Goal: Information Seeking & Learning: Compare options

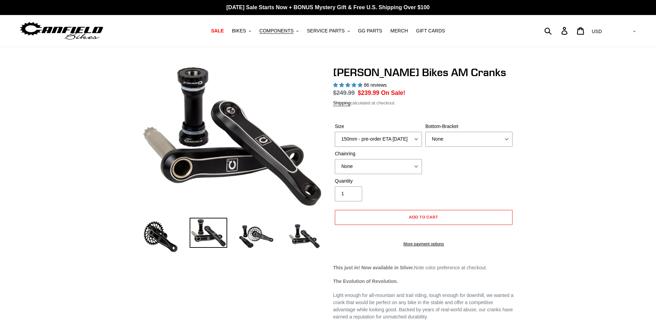
select select "highest-rating"
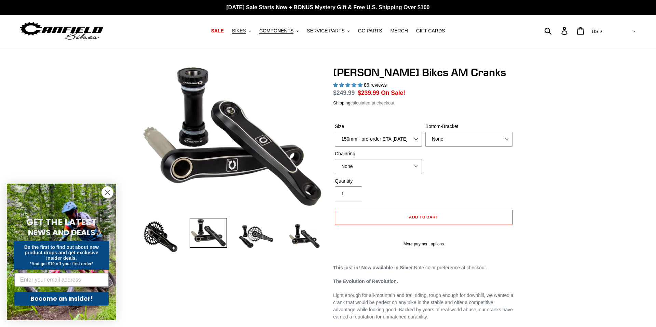
click at [249, 34] on button "BIKES .cls-1{fill:#231f20}" at bounding box center [242, 30] width 26 height 9
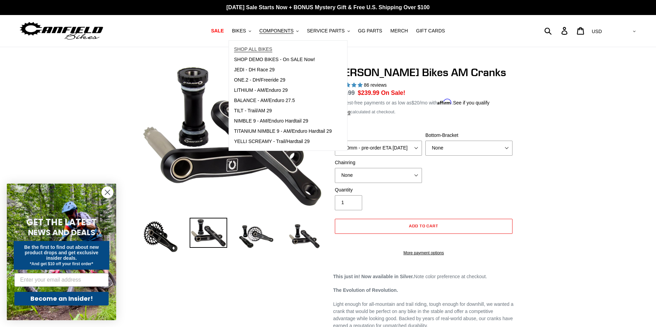
click at [255, 50] on span "SHOP ALL BIKES" at bounding box center [253, 49] width 38 height 6
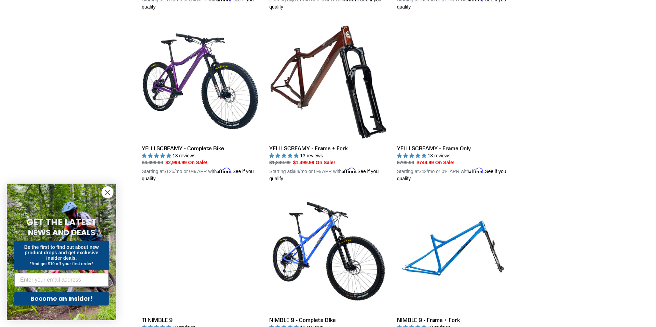
scroll to position [518, 0]
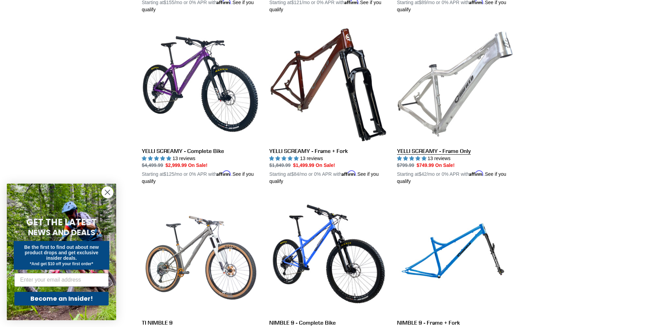
click at [413, 150] on link "YELLI SCREAMY - Frame Only" at bounding box center [455, 105] width 117 height 160
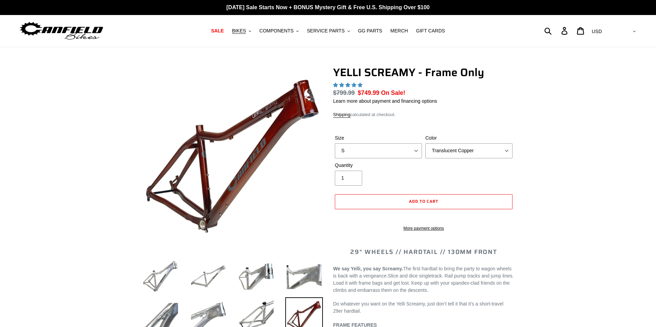
select select "highest-rating"
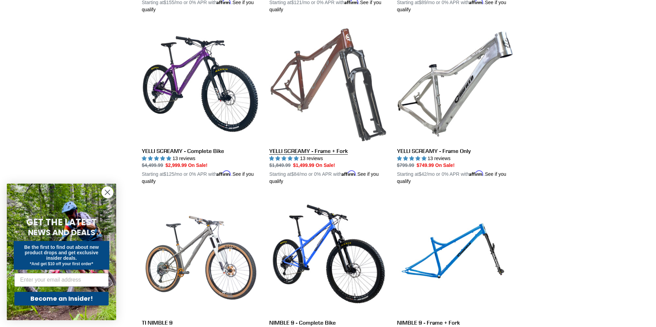
scroll to position [550, 0]
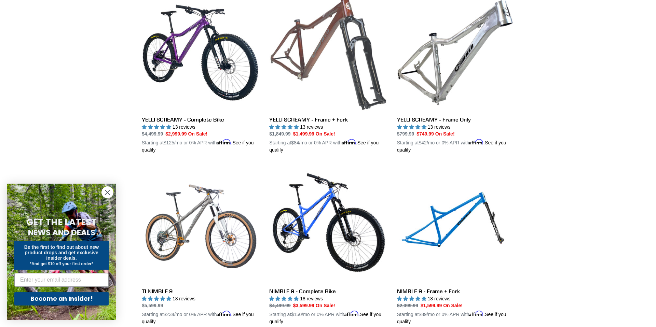
click at [304, 119] on link "YELLI SCREAMY - Frame + Fork" at bounding box center [327, 74] width 117 height 160
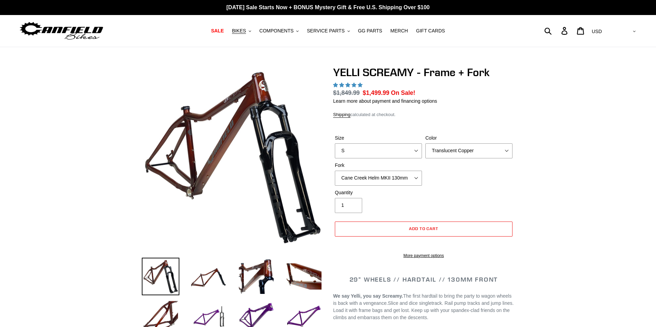
select select "highest-rating"
click at [421, 178] on select "Cane Creek Helm MKII 130mm Fox 34 SL Factory Grip X 130mm RockShox Pike Ultimat…" at bounding box center [378, 178] width 87 height 15
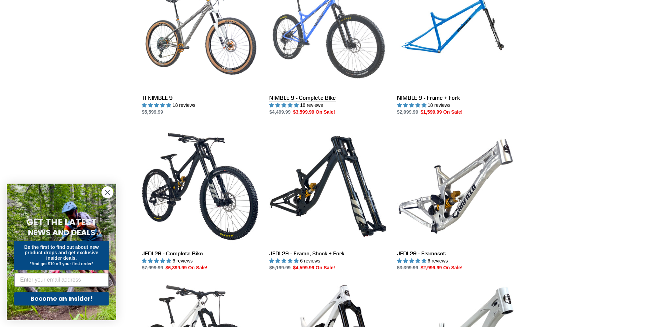
scroll to position [727, 0]
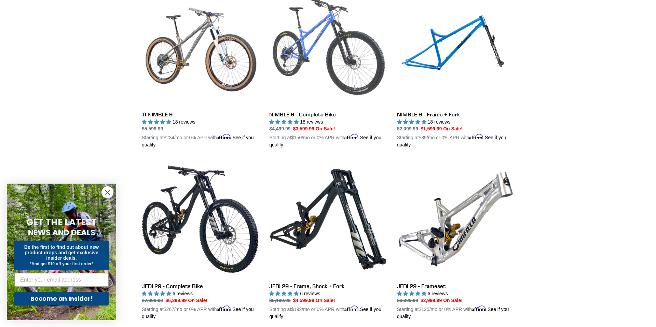
click at [306, 113] on link "NIMBLE 9 - Complete Bike" at bounding box center [327, 69] width 117 height 160
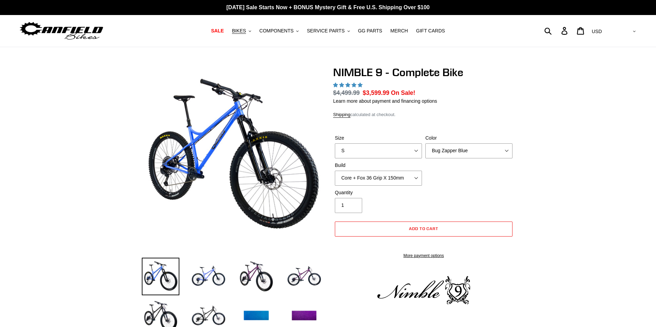
select select "highest-rating"
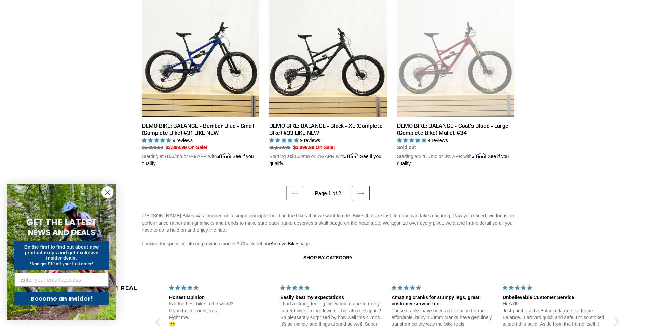
scroll to position [1403, 0]
click at [359, 190] on icon at bounding box center [361, 193] width 7 height 7
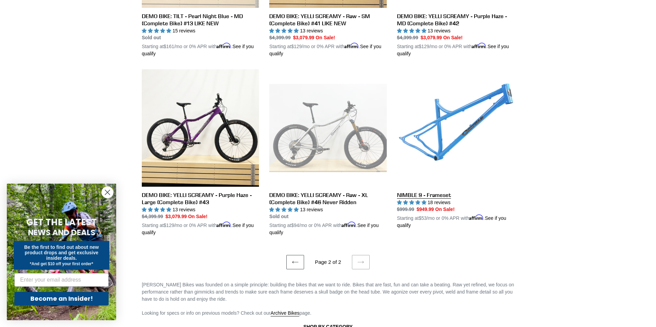
scroll to position [678, 0]
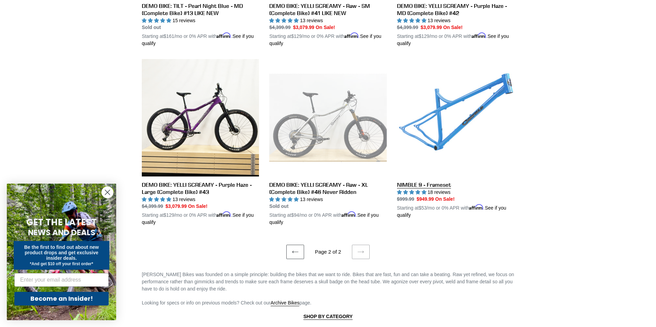
click at [431, 183] on link "NIMBLE 9 - Frameset" at bounding box center [455, 139] width 117 height 160
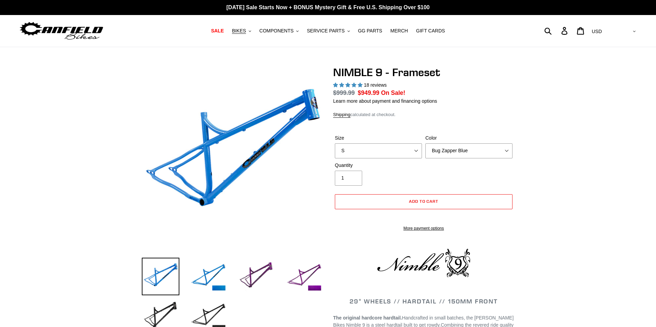
select select "highest-rating"
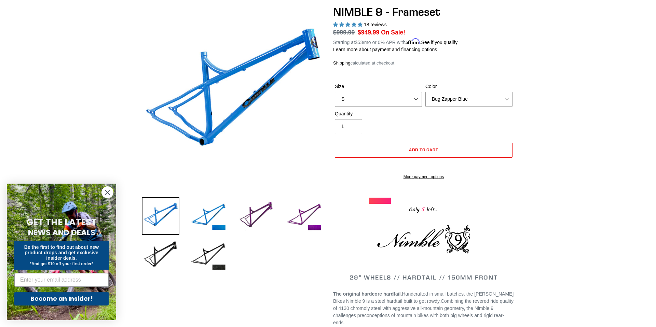
scroll to position [62, 0]
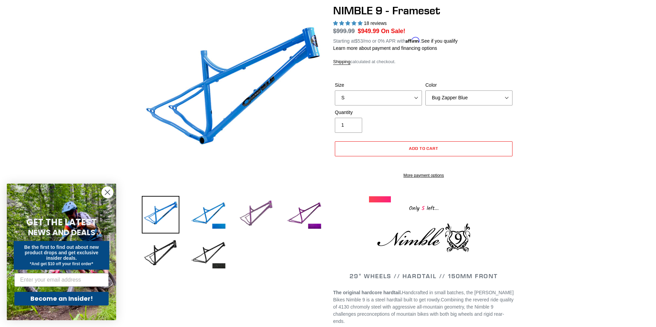
click at [259, 212] on img at bounding box center [257, 215] width 38 height 38
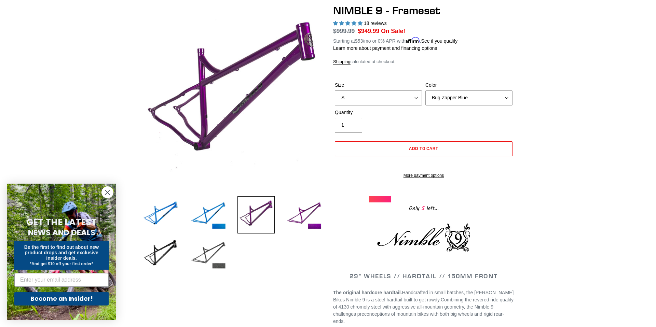
click at [205, 257] on img at bounding box center [209, 255] width 38 height 38
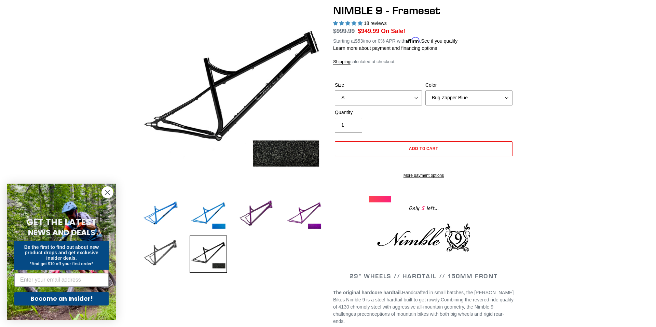
click at [160, 254] on img at bounding box center [161, 255] width 38 height 38
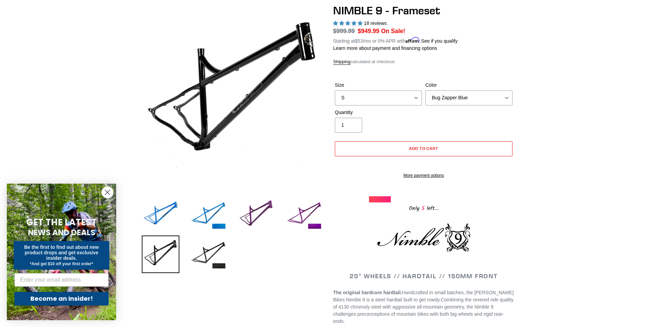
scroll to position [64, 0]
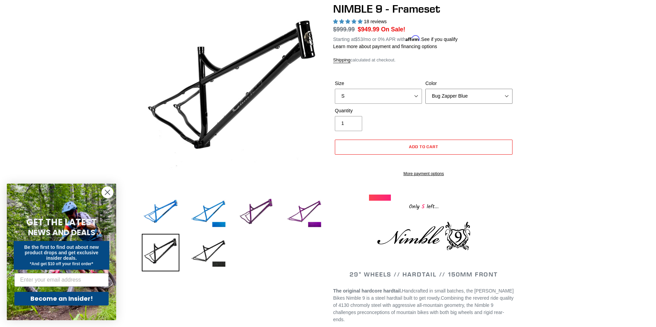
click at [469, 100] on select "Bug Zapper Blue Purple Haze -Sold Out Galaxy Black" at bounding box center [469, 96] width 87 height 15
select select "Galaxy Black"
click at [215, 266] on img at bounding box center [209, 253] width 38 height 38
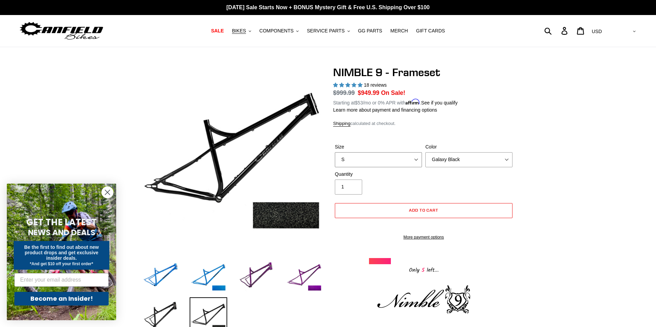
click at [391, 161] on select "S M L XL" at bounding box center [378, 159] width 87 height 15
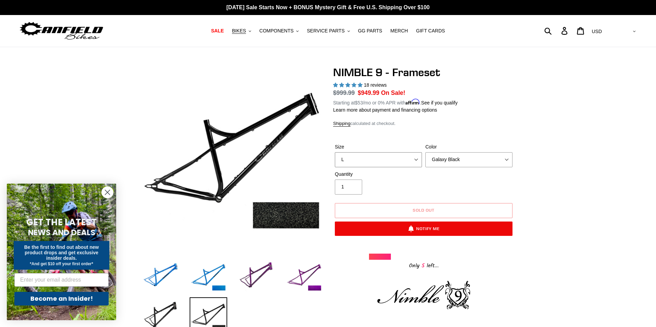
click at [415, 158] on select "S M L XL" at bounding box center [378, 159] width 87 height 15
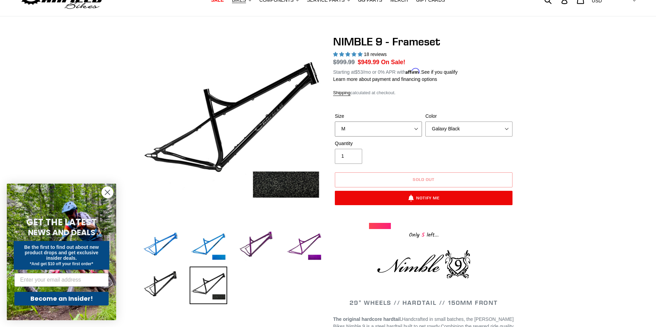
scroll to position [33, 0]
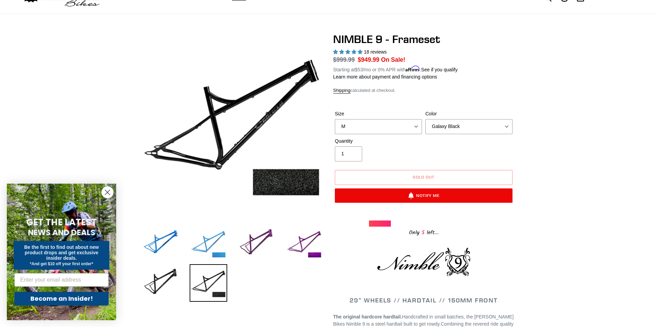
click at [202, 244] on img at bounding box center [209, 244] width 38 height 38
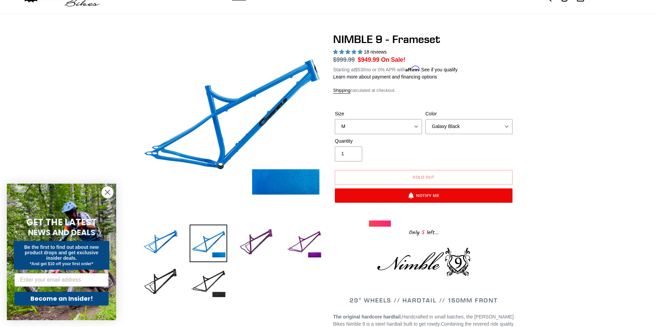
scroll to position [35, 0]
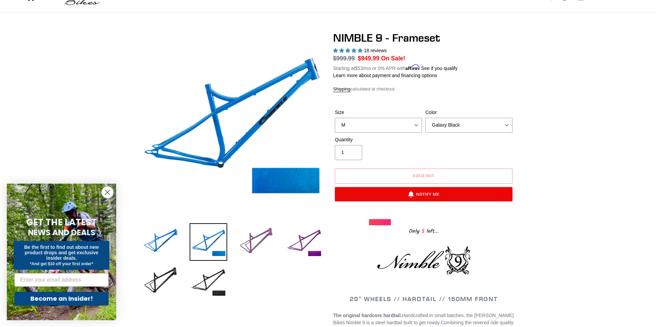
click at [262, 238] on img at bounding box center [257, 243] width 38 height 38
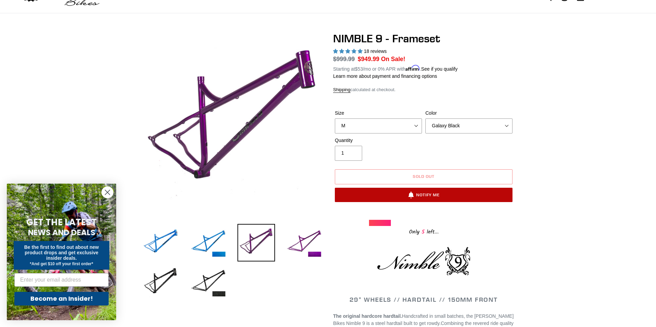
scroll to position [0, 0]
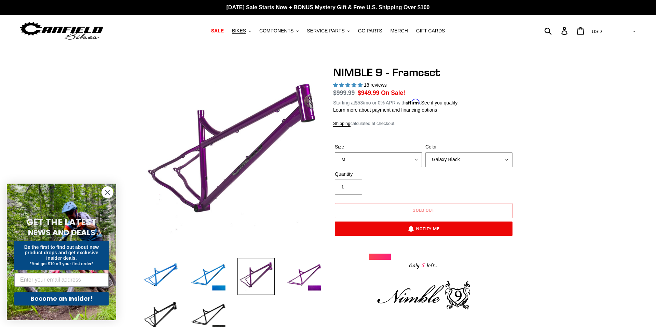
click at [394, 160] on select "S M L XL" at bounding box center [378, 159] width 87 height 15
select select "L"
click at [211, 275] on img at bounding box center [209, 277] width 38 height 38
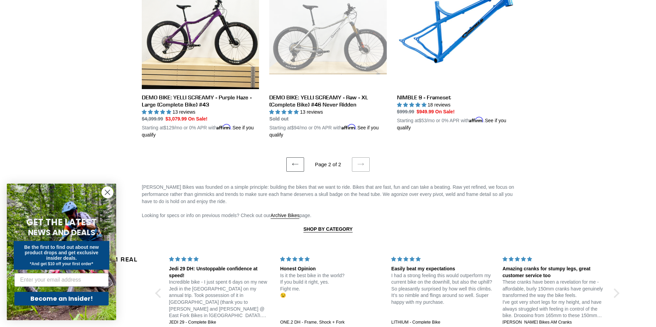
scroll to position [785, 0]
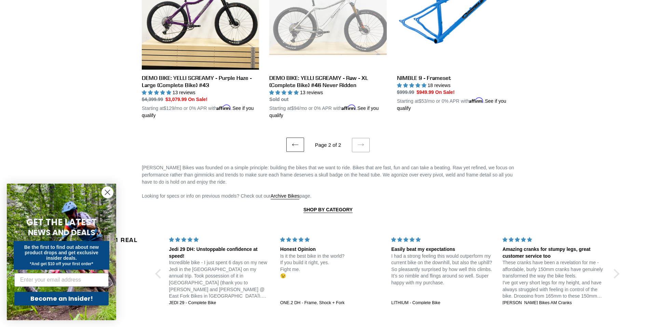
click at [299, 141] on link "Previous page" at bounding box center [295, 145] width 18 height 14
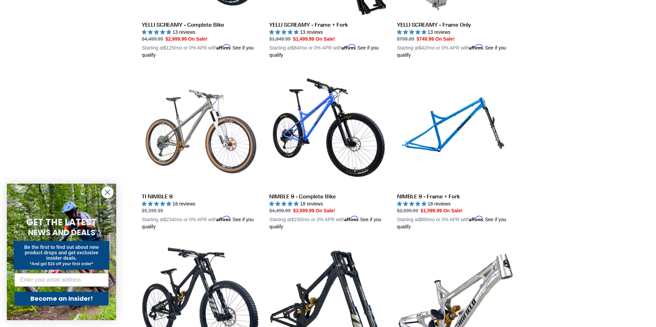
scroll to position [632, 0]
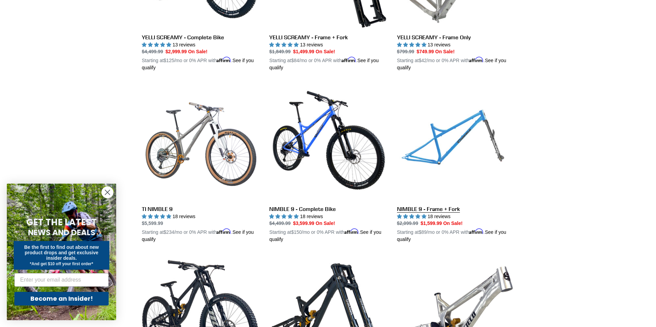
click at [412, 208] on link "NIMBLE 9 - Frame + Fork" at bounding box center [455, 163] width 117 height 160
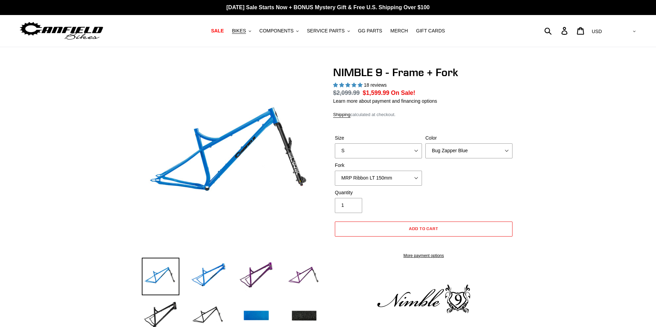
select select "highest-rating"
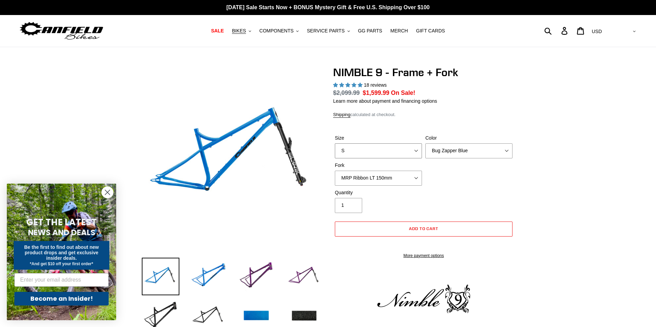
click at [398, 150] on select "S M L XL" at bounding box center [378, 151] width 87 height 15
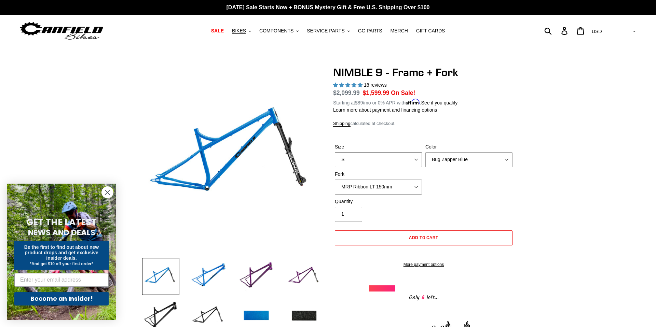
select select "L"
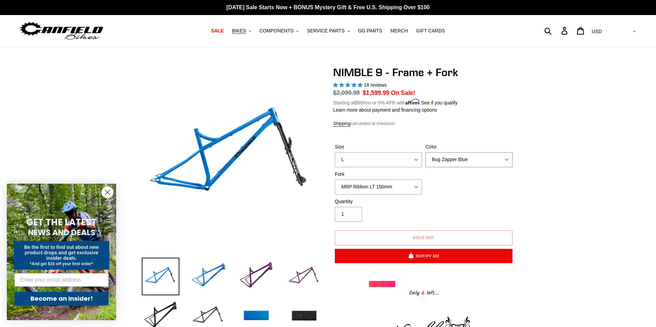
click at [437, 161] on select "Bug Zapper Blue Purple Haze - Sold Out Galaxy Black" at bounding box center [469, 159] width 87 height 15
click at [441, 161] on select "Bug Zapper Blue Purple Haze - Sold Out Galaxy Black" at bounding box center [469, 159] width 87 height 15
select select "Galaxy Black"
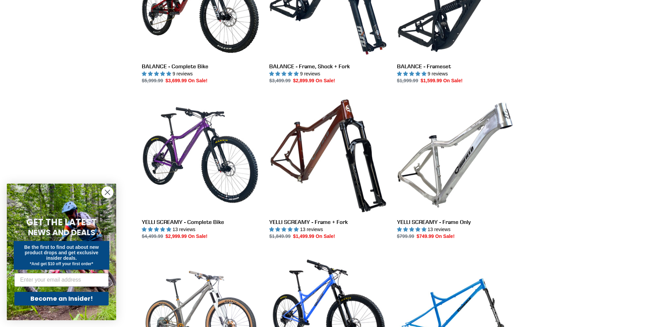
scroll to position [431, 0]
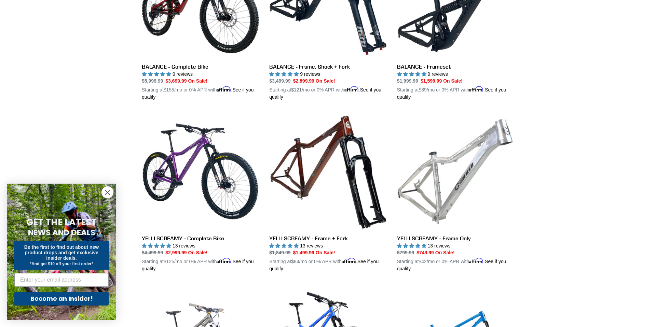
click at [435, 239] on link "YELLI SCREAMY - Frame Only" at bounding box center [455, 193] width 117 height 160
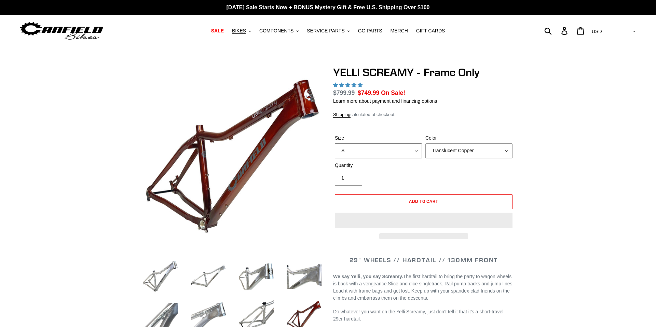
click at [407, 152] on select "S M L XL" at bounding box center [378, 151] width 87 height 15
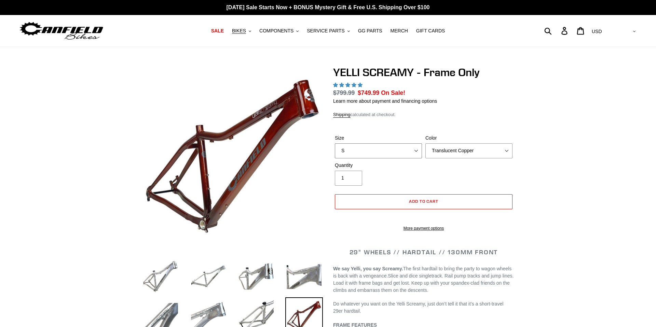
select select "highest-rating"
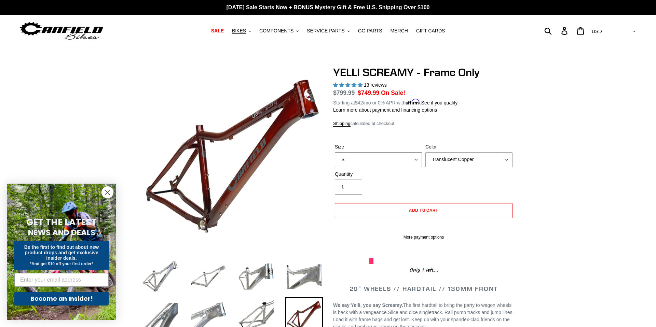
select select "L"
click at [461, 164] on select "Translucent Copper Purple Haze Raw" at bounding box center [469, 159] width 87 height 15
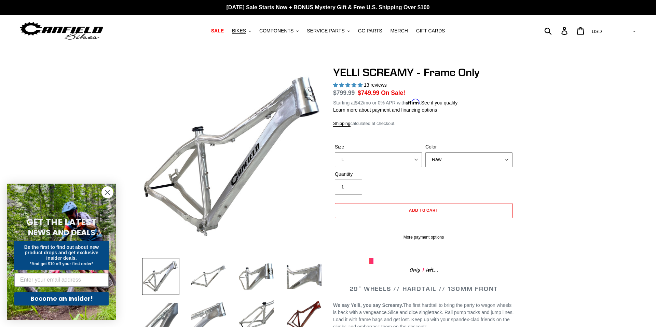
click at [460, 156] on select "Translucent Copper Purple Haze Raw" at bounding box center [469, 159] width 87 height 15
select select "Translucent Copper"
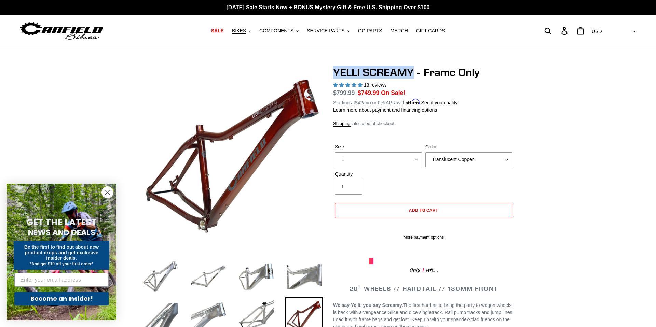
drag, startPoint x: 333, startPoint y: 73, endPoint x: 412, endPoint y: 72, distance: 79.3
click at [412, 72] on h1 "YELLI SCREAMY - Frame Only" at bounding box center [423, 72] width 181 height 13
copy h1 "YELLI SCREAMY"
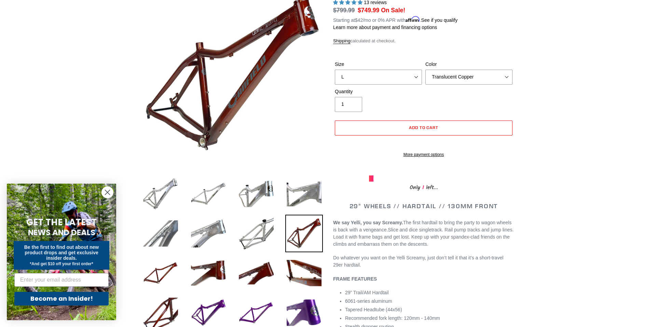
scroll to position [86, 0]
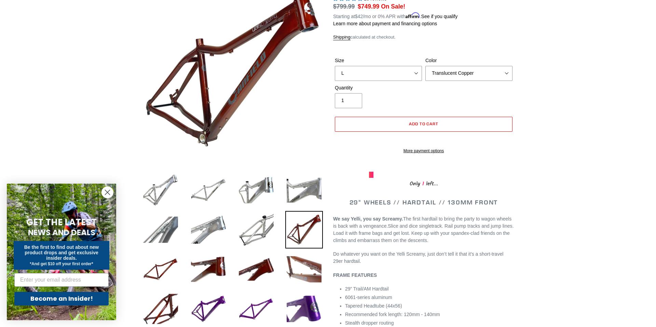
click at [310, 279] on img at bounding box center [304, 270] width 38 height 38
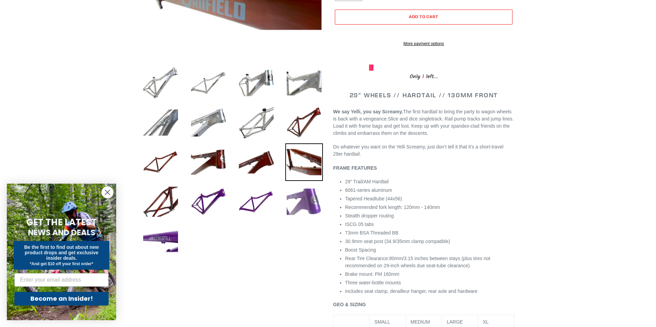
scroll to position [221, 0]
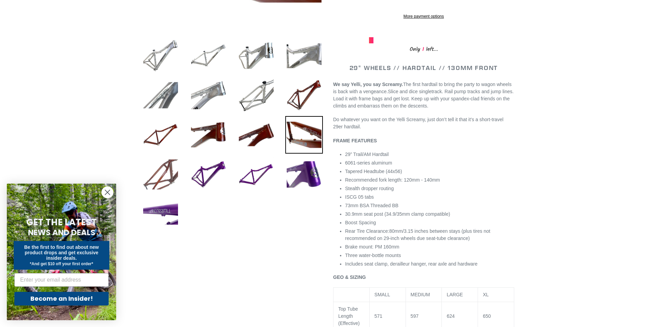
click at [161, 183] on img at bounding box center [161, 175] width 38 height 38
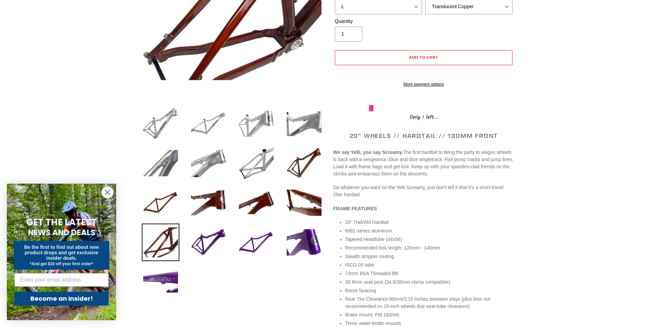
scroll to position [71, 0]
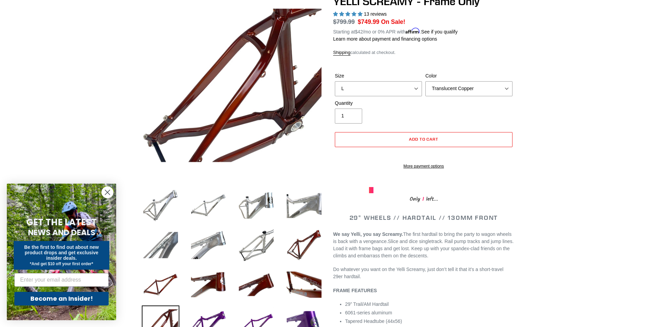
drag, startPoint x: 616, startPoint y: 150, endPoint x: 594, endPoint y: 151, distance: 21.6
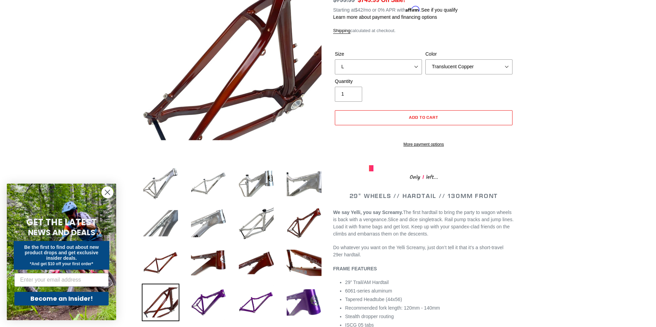
scroll to position [0, 0]
